Goal: Transaction & Acquisition: Book appointment/travel/reservation

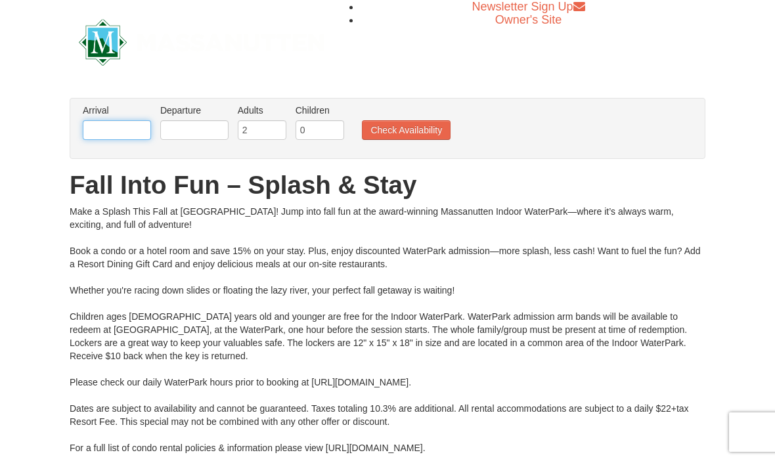
click at [128, 128] on input "text" at bounding box center [117, 130] width 68 height 20
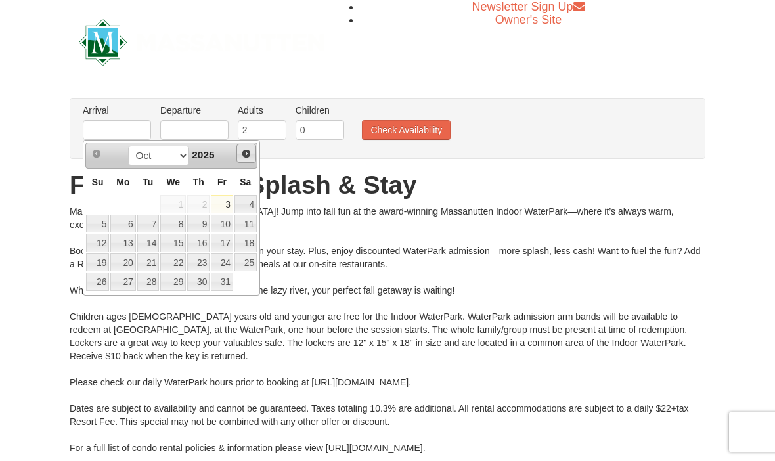
click at [247, 158] on span "Next" at bounding box center [246, 153] width 11 height 11
click at [154, 285] on link "25" at bounding box center [148, 282] width 22 height 18
type input "[DATE]"
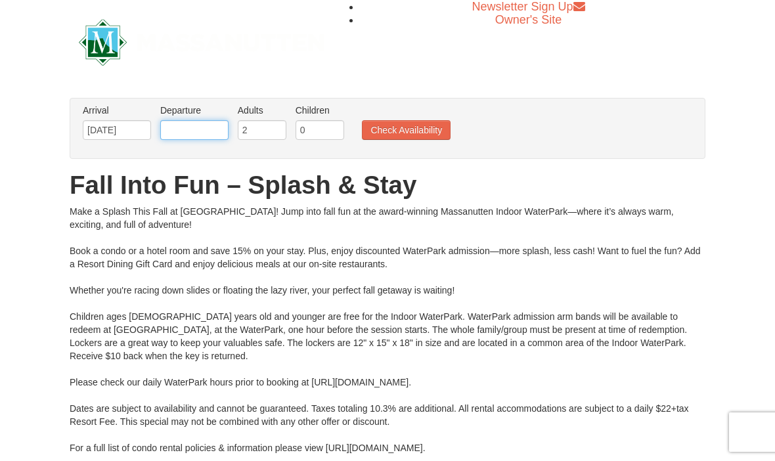
click at [212, 134] on input "text" at bounding box center [194, 130] width 68 height 20
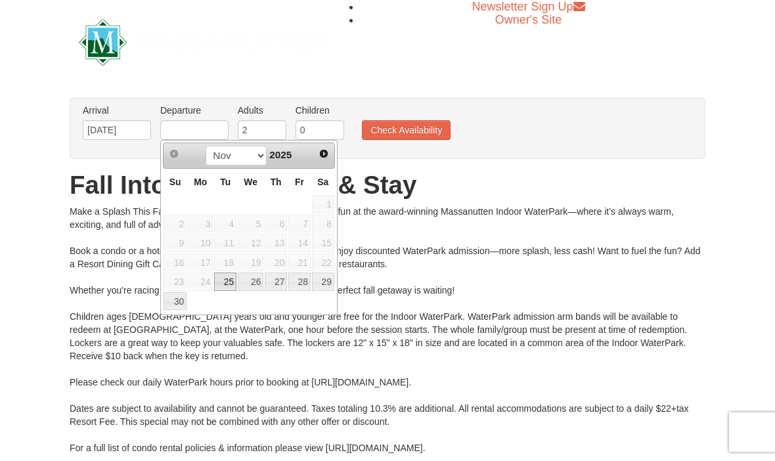
click at [308, 286] on link "28" at bounding box center [299, 282] width 22 height 18
type input "[DATE]"
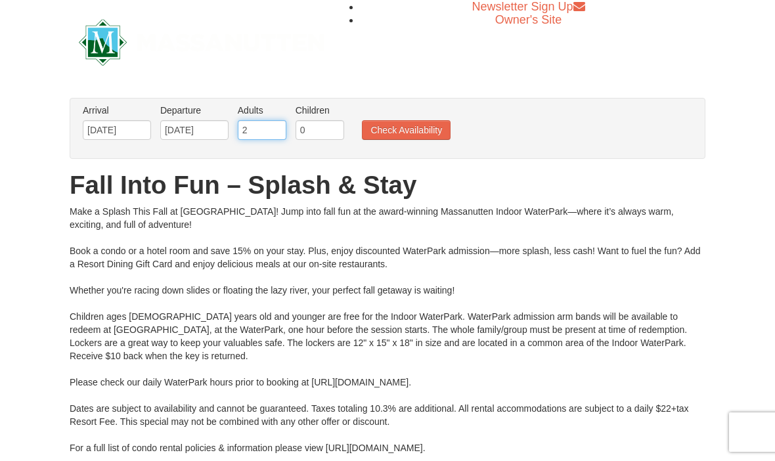
click at [272, 122] on input "2" at bounding box center [262, 130] width 49 height 20
click at [277, 131] on input "2" at bounding box center [262, 130] width 49 height 20
type input "4"
click at [339, 129] on input "0" at bounding box center [320, 130] width 49 height 20
type input "02"
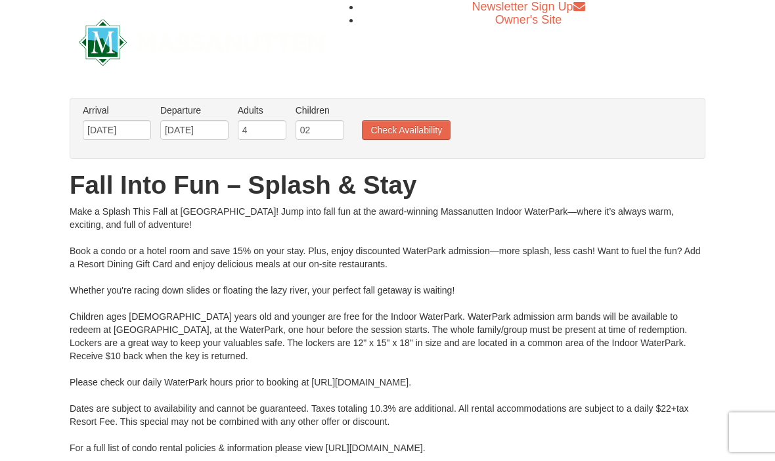
click at [419, 128] on button "Check Availability" at bounding box center [406, 130] width 89 height 20
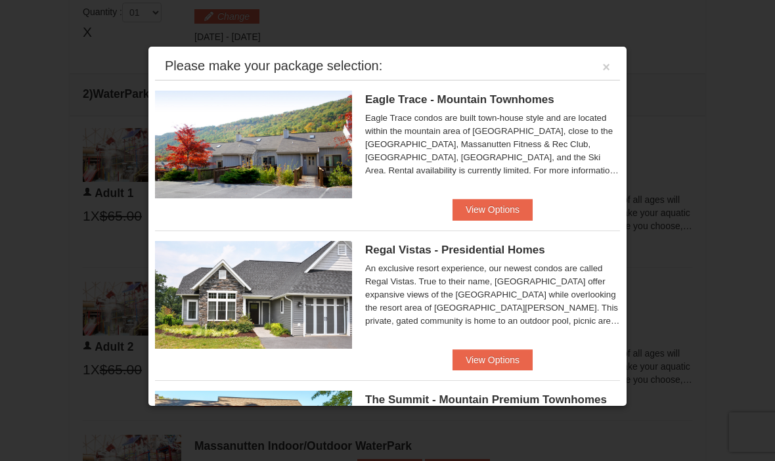
click at [501, 212] on button "View Options" at bounding box center [493, 209] width 80 height 21
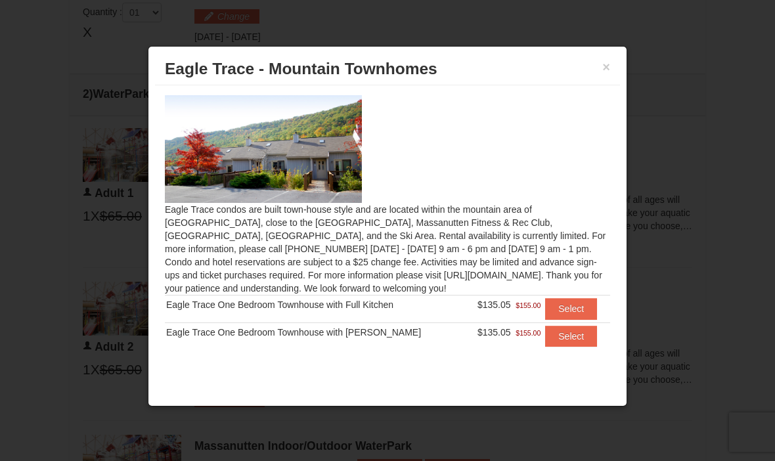
click at [610, 74] on button "×" at bounding box center [607, 66] width 8 height 13
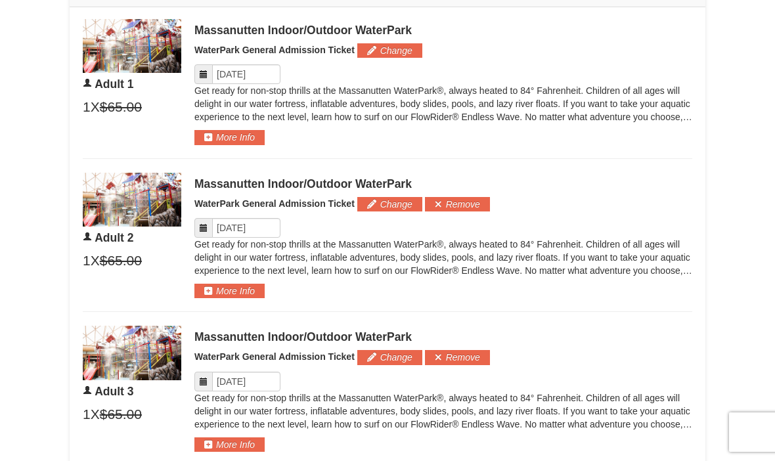
scroll to position [665, 0]
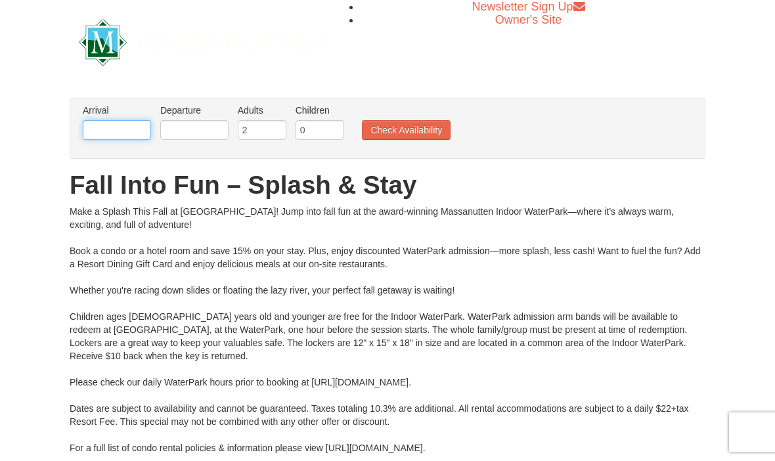
click at [112, 123] on input "text" at bounding box center [117, 130] width 68 height 20
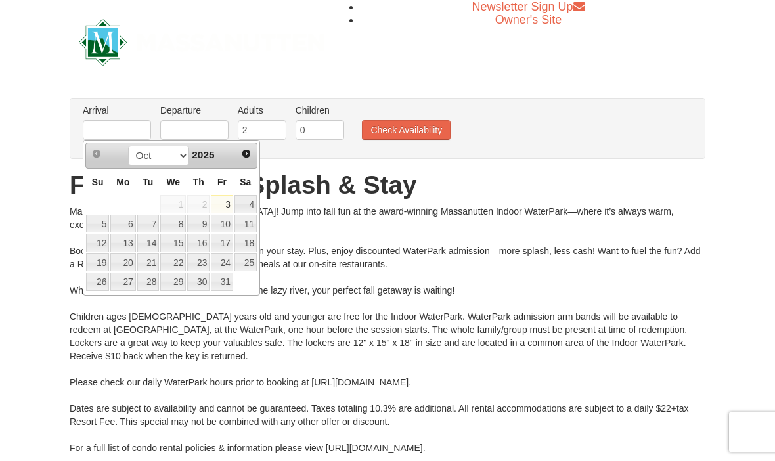
click at [252, 155] on link "Next" at bounding box center [246, 154] width 18 height 18
click at [158, 290] on link "25" at bounding box center [148, 282] width 22 height 18
type input "[DATE]"
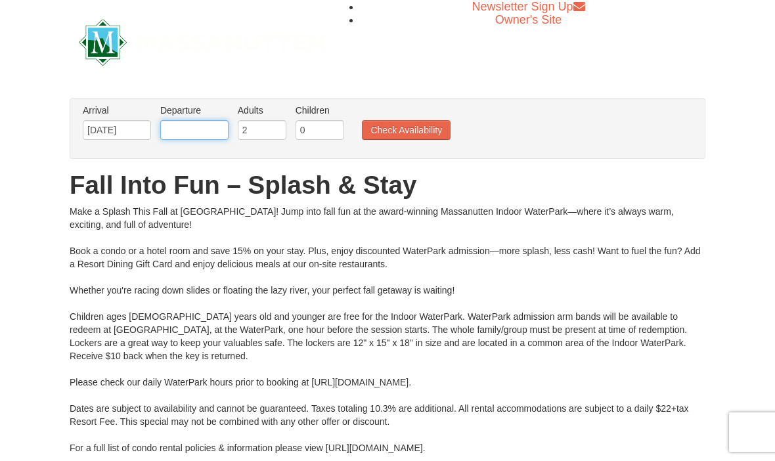
click at [214, 135] on input "text" at bounding box center [194, 130] width 68 height 20
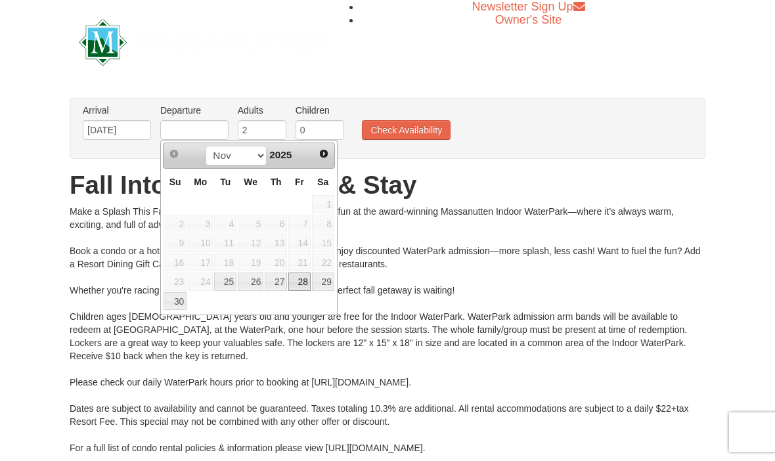
click at [311, 280] on link "28" at bounding box center [299, 282] width 22 height 18
type input "[DATE]"
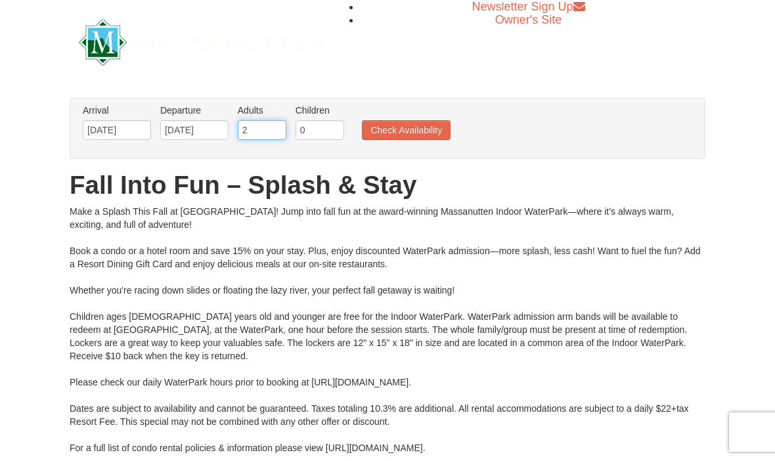
click at [271, 121] on input "2" at bounding box center [262, 130] width 49 height 20
click at [271, 132] on input "2" at bounding box center [262, 130] width 49 height 20
type input "4"
click at [336, 127] on input "0" at bounding box center [320, 130] width 49 height 20
type input "0"
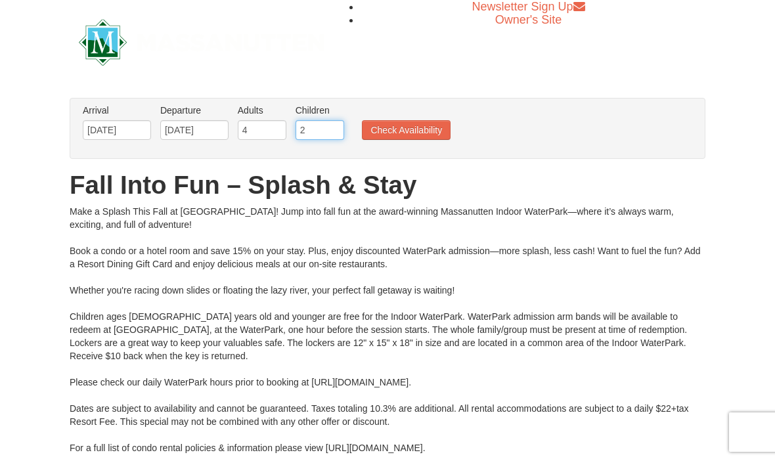
type input "2"
click at [417, 126] on button "Check Availability" at bounding box center [406, 130] width 89 height 20
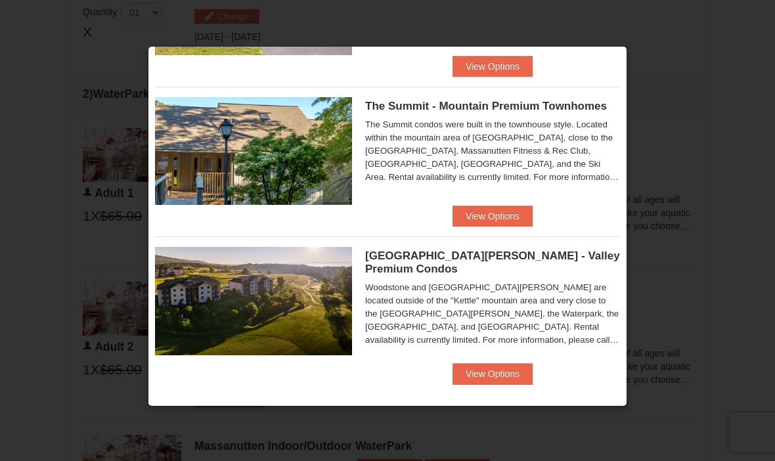
scroll to position [293, 0]
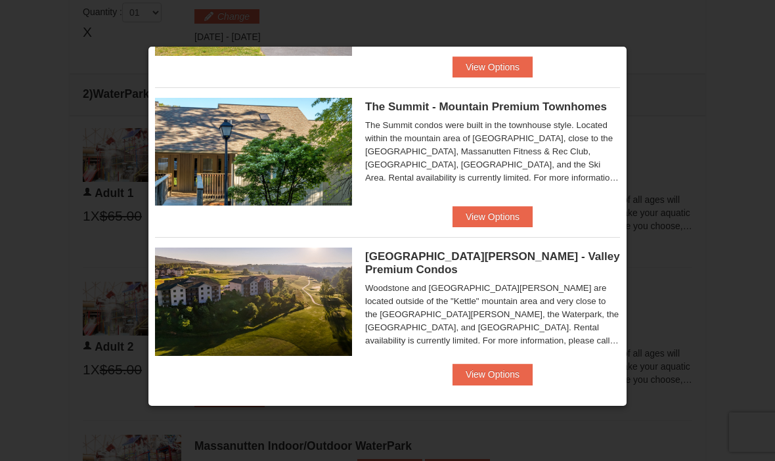
click at [503, 223] on button "View Options" at bounding box center [493, 216] width 80 height 21
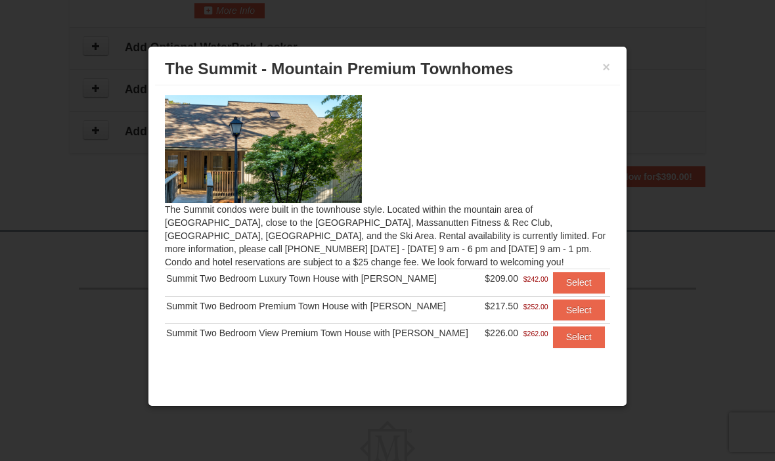
scroll to position [1599, 0]
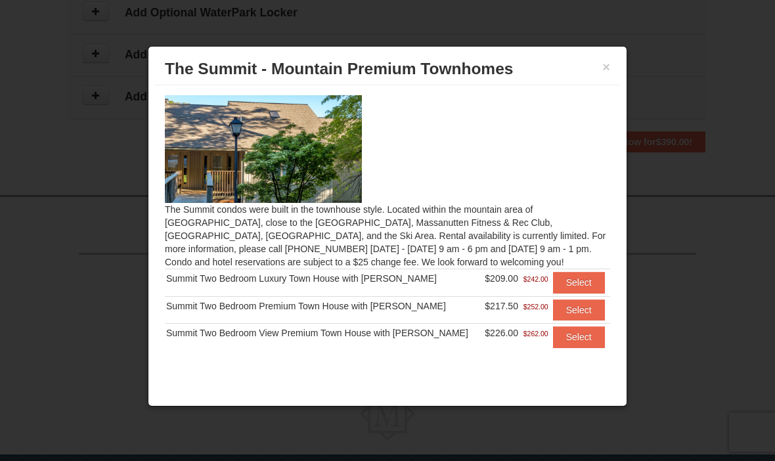
click at [733, 44] on div at bounding box center [387, 230] width 775 height 461
